Goal: Task Accomplishment & Management: Manage account settings

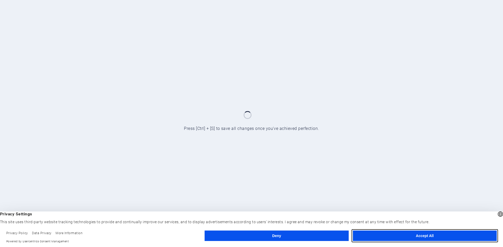
click at [422, 236] on button "Accept All" at bounding box center [425, 236] width 144 height 10
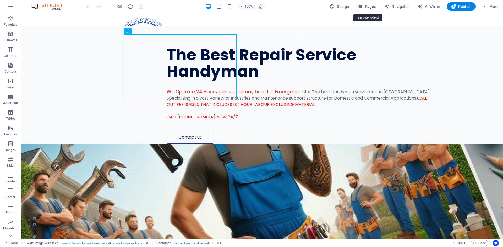
click at [369, 7] on span "Pages" at bounding box center [366, 6] width 18 height 5
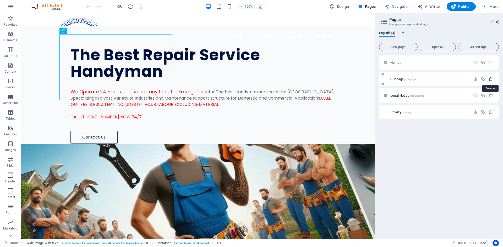
click at [491, 79] on icon "button" at bounding box center [490, 79] width 4 height 4
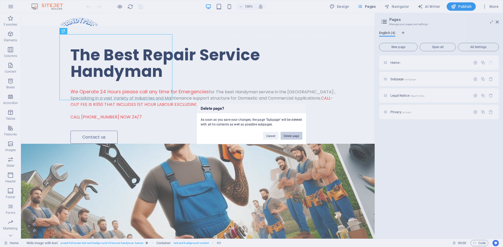
click at [287, 136] on button "Delete page" at bounding box center [291, 136] width 22 height 8
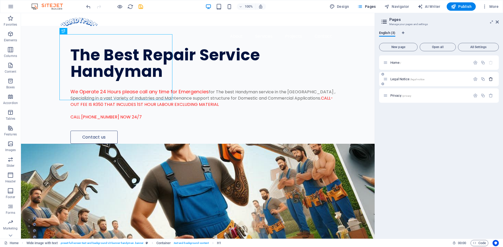
click at [492, 80] on icon "button" at bounding box center [490, 79] width 4 height 4
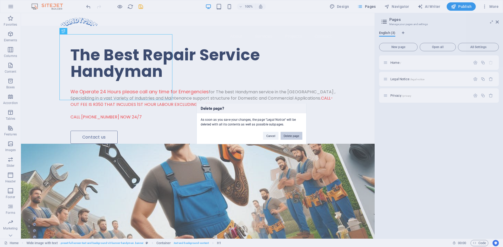
click at [291, 137] on button "Delete page" at bounding box center [291, 136] width 22 height 8
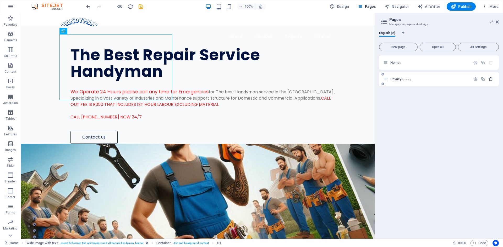
click at [493, 78] on button "button" at bounding box center [491, 79] width 8 height 4
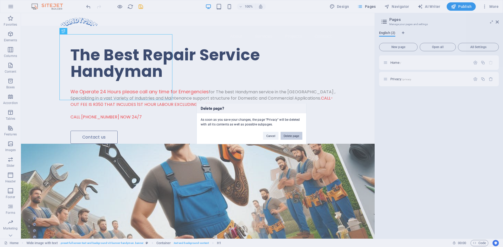
click at [285, 134] on button "Delete page" at bounding box center [291, 136] width 22 height 8
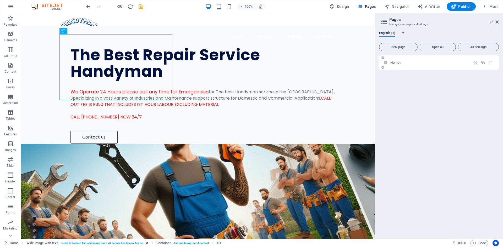
click at [396, 64] on div "Home /" at bounding box center [426, 63] width 87 height 6
click at [295, 167] on figure at bounding box center [197, 232] width 353 height 177
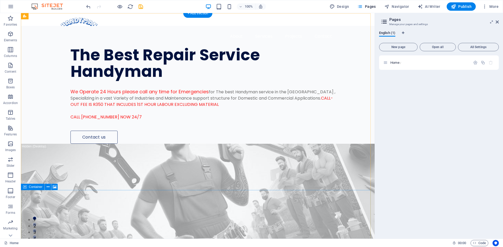
click at [243, 166] on figure at bounding box center [197, 232] width 353 height 177
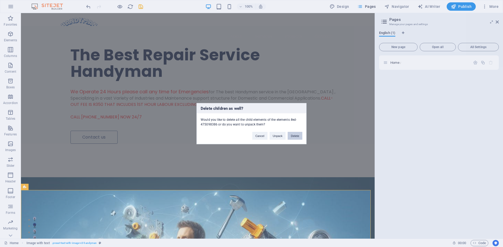
click at [295, 134] on button "Delete" at bounding box center [294, 136] width 15 height 8
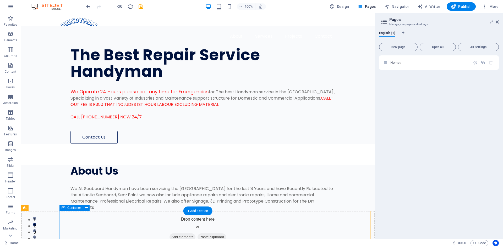
click at [178, 211] on div "About Us We At Seaboard Handyman have been servicing the [GEOGRAPHIC_DATA] for …" at bounding box center [216, 188] width 315 height 46
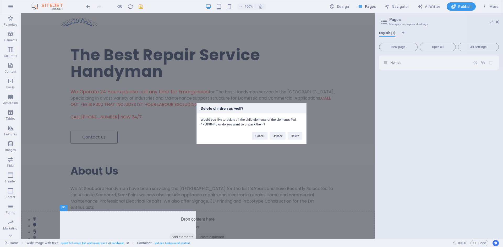
click at [185, 222] on div "Delete children as well? Would you like to delete all the child elements of the…" at bounding box center [251, 123] width 503 height 247
click at [291, 136] on button "Delete" at bounding box center [294, 136] width 15 height 8
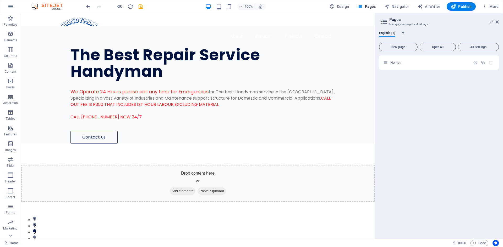
click at [92, 144] on div "Contact us" at bounding box center [205, 137] width 270 height 13
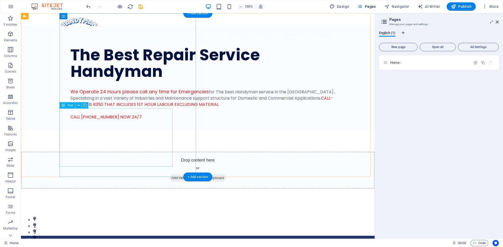
click at [130, 120] on div "We Operate 24 Hours please call any time for Emergencies for The best Handyman …" at bounding box center [205, 104] width 270 height 32
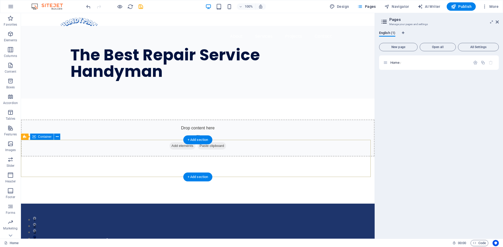
click at [159, 155] on div "Drop content here or Add elements Paste clipboard" at bounding box center [197, 138] width 353 height 37
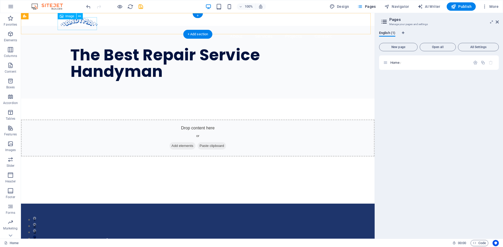
click at [94, 25] on figure at bounding box center [197, 23] width 276 height 13
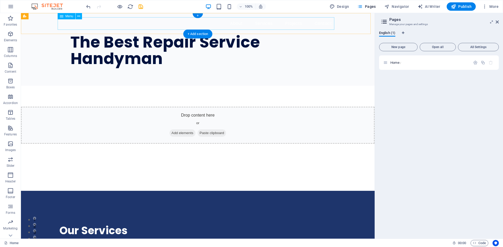
click at [217, 22] on nav "About Services Projects Contact" at bounding box center [197, 23] width 276 height 13
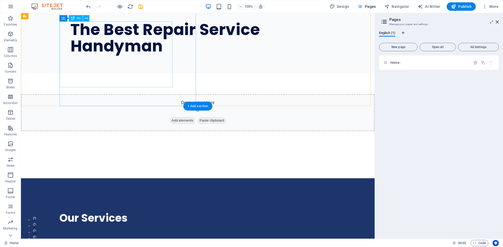
click at [140, 54] on div "The Best Repair Service Handyman" at bounding box center [205, 37] width 270 height 33
click at [143, 54] on div "The Best Repair Service Handyman" at bounding box center [205, 37] width 270 height 33
click at [154, 54] on div "The Best Repair Service Handyman" at bounding box center [205, 37] width 270 height 33
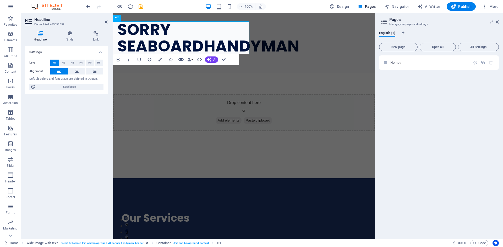
scroll to position [0, 53]
click at [151, 50] on h1 "SORRY SEABOARDHANDYMAN" at bounding box center [234, 37] width 234 height 33
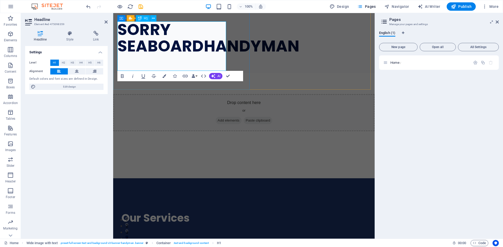
scroll to position [0, 0]
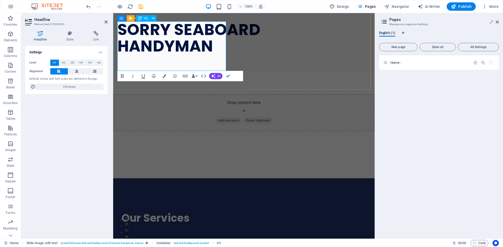
click at [215, 54] on h1 "SORRY SEABOARD HANDYMAN" at bounding box center [234, 37] width 234 height 33
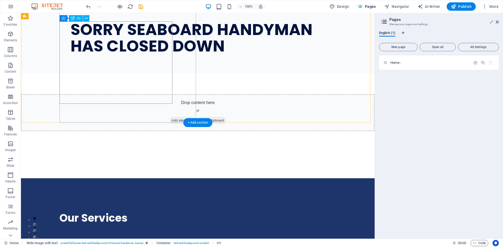
click at [170, 54] on div "SORRY SEABOARD HANDYMAN HAS CLOSED DOWN" at bounding box center [205, 37] width 270 height 33
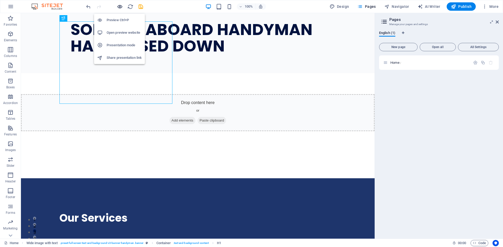
click at [119, 8] on icon "button" at bounding box center [120, 7] width 6 height 6
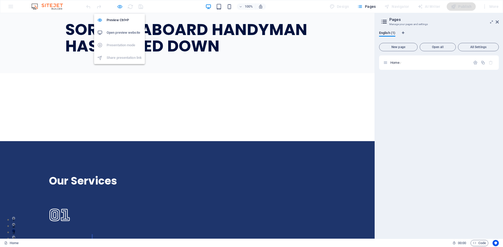
click at [120, 6] on icon "button" at bounding box center [120, 7] width 6 height 6
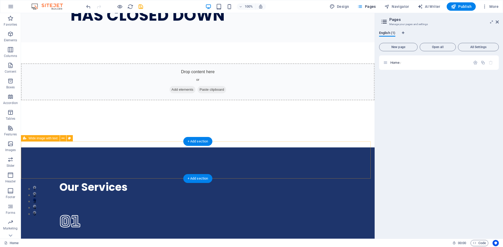
scroll to position [105, 0]
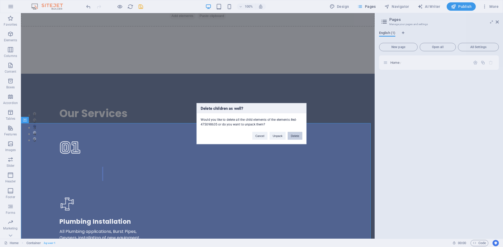
click at [295, 136] on button "Delete" at bounding box center [294, 136] width 15 height 8
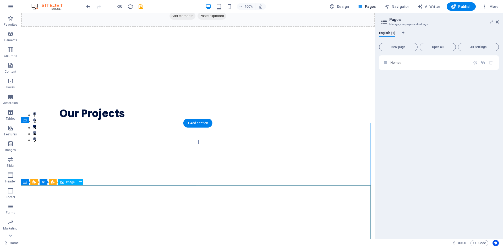
click at [131, 120] on div "Our Projects" at bounding box center [197, 113] width 353 height 13
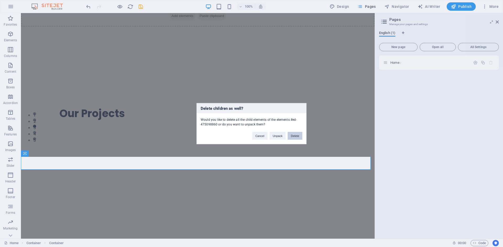
click at [296, 133] on button "Delete" at bounding box center [294, 136] width 15 height 8
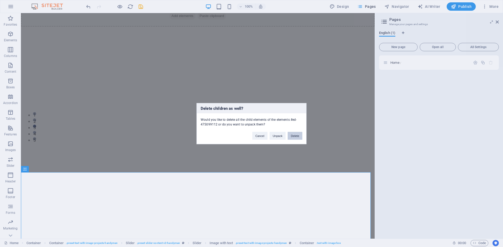
click at [294, 136] on button "Delete" at bounding box center [294, 136] width 15 height 8
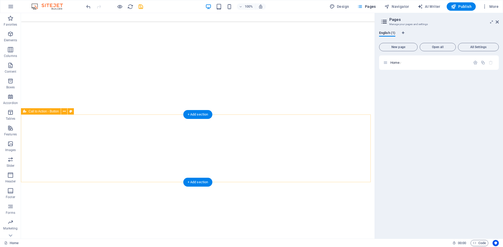
scroll to position [445, 0]
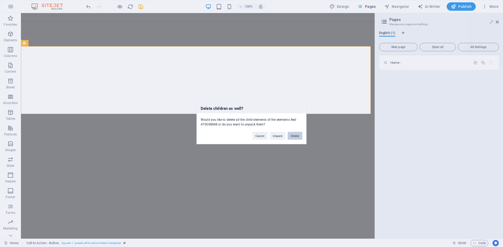
click at [297, 136] on button "Delete" at bounding box center [294, 136] width 15 height 8
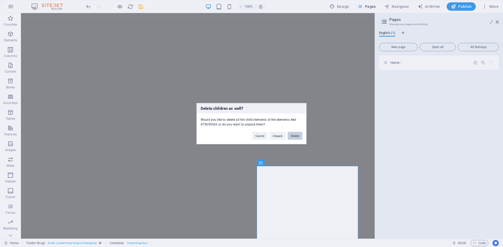
click at [294, 137] on button "Delete" at bounding box center [294, 136] width 15 height 8
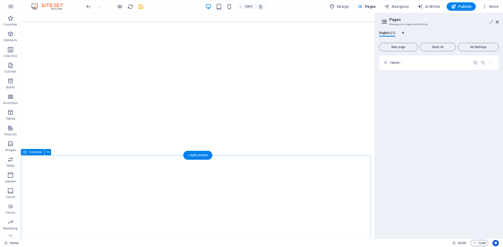
scroll to position [602, 0]
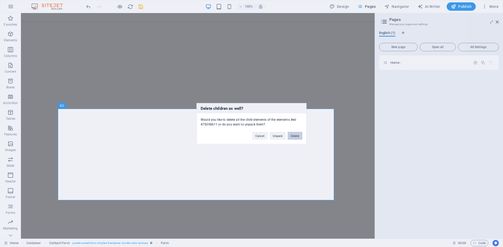
click at [297, 134] on button "Delete" at bounding box center [294, 136] width 15 height 8
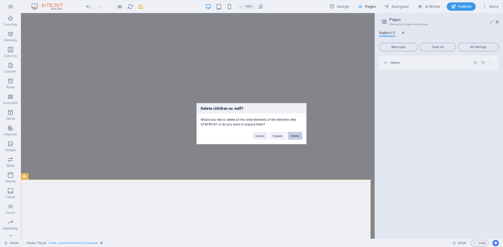
click at [294, 137] on button "Delete" at bounding box center [294, 136] width 15 height 8
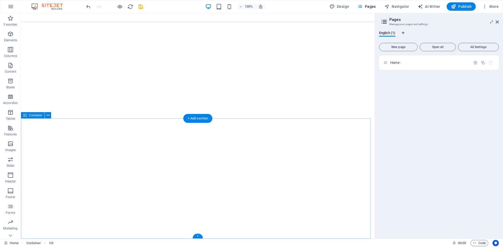
scroll to position [530, 0]
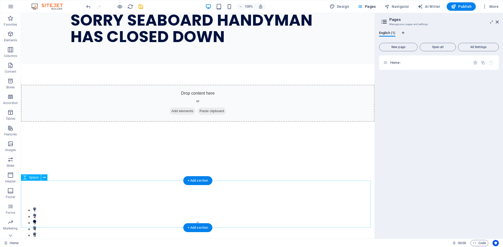
scroll to position [0, 0]
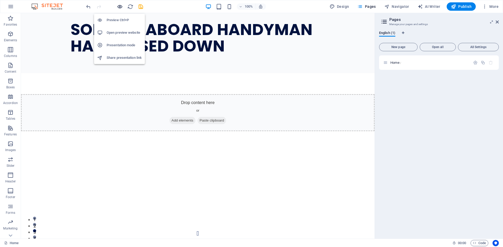
click at [119, 7] on icon "button" at bounding box center [120, 7] width 6 height 6
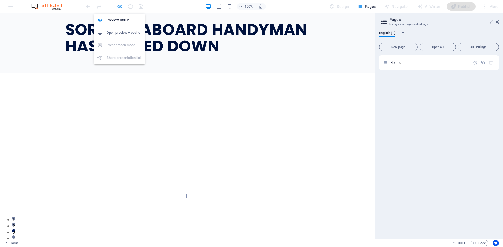
click at [119, 8] on icon "button" at bounding box center [120, 7] width 6 height 6
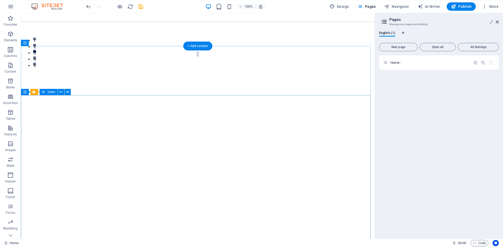
scroll to position [183, 0]
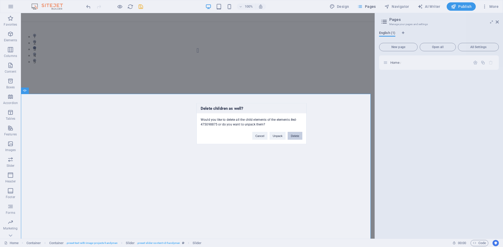
click at [290, 135] on button "Delete" at bounding box center [294, 136] width 15 height 8
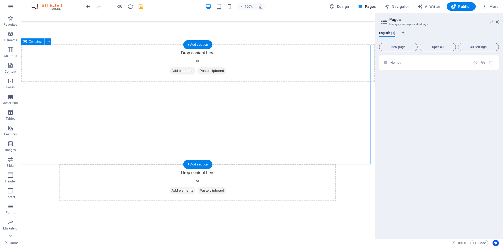
scroll to position [314, 0]
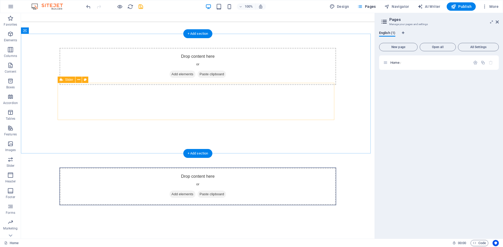
click at [259, 85] on div "Drop content here or Add elements Paste clipboard" at bounding box center [197, 66] width 276 height 37
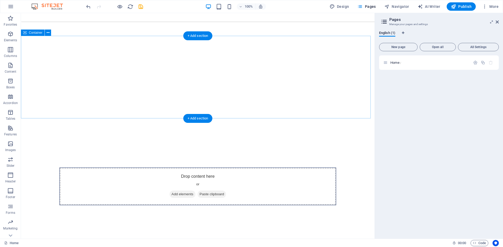
click at [251, 103] on div at bounding box center [197, 77] width 353 height 83
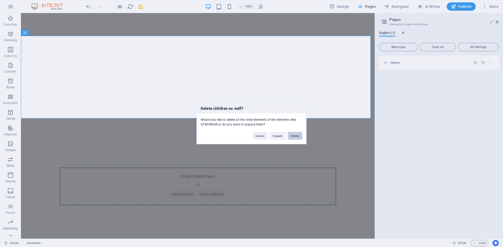
click at [295, 138] on button "Delete" at bounding box center [294, 136] width 15 height 8
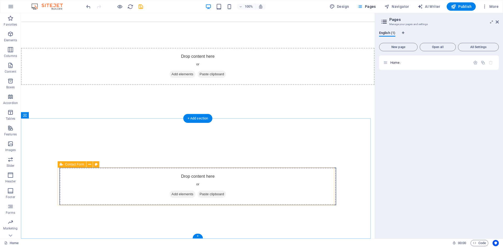
click at [288, 180] on div "Drop content here or Add elements Paste clipboard" at bounding box center [198, 186] width 276 height 37
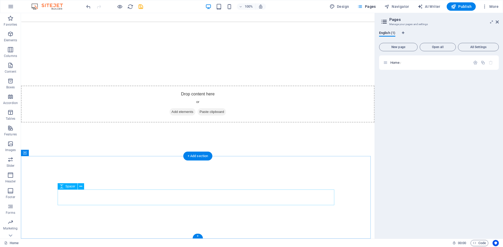
click at [287, 200] on div at bounding box center [197, 198] width 276 height 16
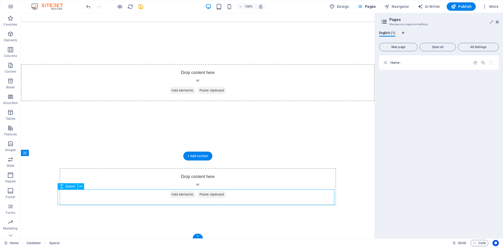
scroll to position [213, 0]
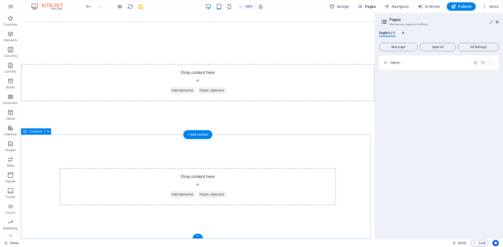
click at [279, 191] on div "Drop content here or Add elements Paste clipboard" at bounding box center [197, 186] width 276 height 37
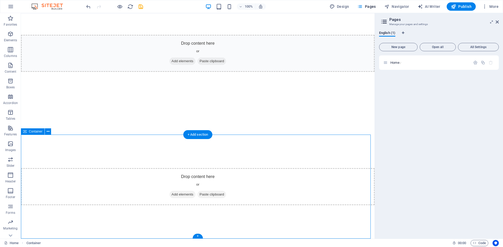
scroll to position [109, 0]
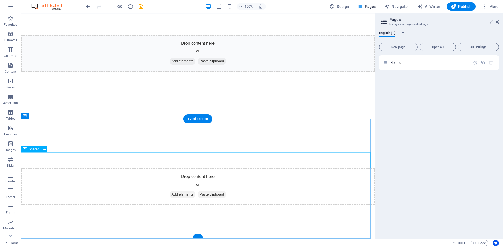
click at [277, 155] on div at bounding box center [197, 161] width 353 height 16
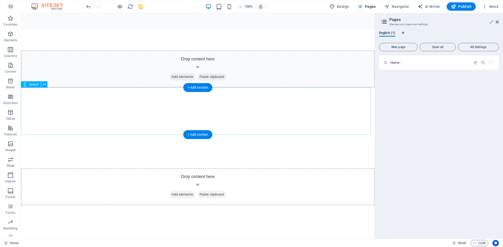
click at [276, 132] on div at bounding box center [197, 111] width 353 height 47
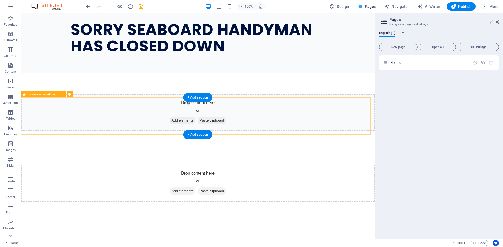
click at [276, 131] on div "Drop content here or Add elements Paste clipboard" at bounding box center [197, 112] width 353 height 37
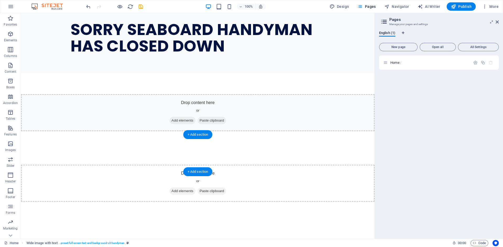
scroll to position [9, 0]
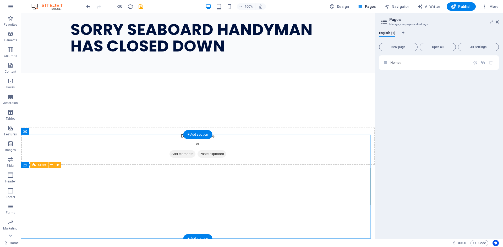
click at [277, 165] on div "Drop content here or Add elements Paste clipboard" at bounding box center [197, 146] width 353 height 37
click at [275, 161] on div "Drop content here or Add elements Paste clipboard" at bounding box center [197, 146] width 353 height 104
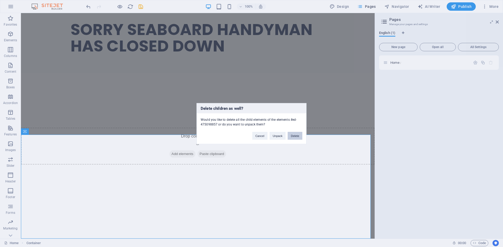
click at [291, 136] on button "Delete" at bounding box center [294, 136] width 15 height 8
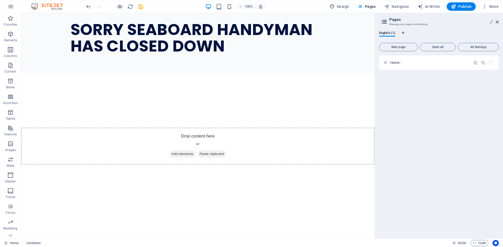
scroll to position [0, 0]
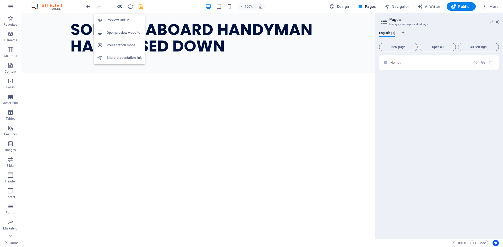
click at [118, 5] on icon "button" at bounding box center [120, 7] width 6 height 6
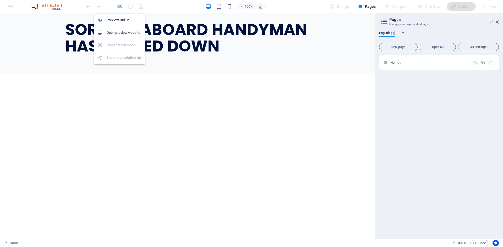
click at [118, 7] on icon "button" at bounding box center [120, 7] width 6 height 6
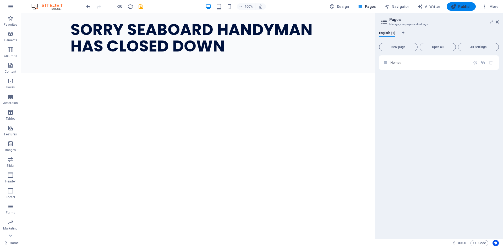
click at [458, 4] on span "Publish" at bounding box center [461, 6] width 21 height 5
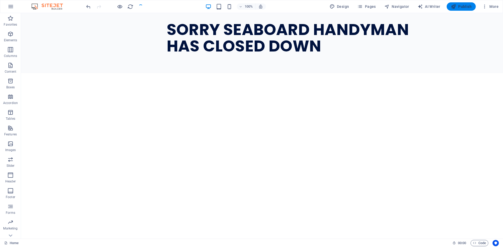
click at [462, 6] on span "Publish" at bounding box center [461, 6] width 21 height 5
